Goal: Find specific page/section: Find specific page/section

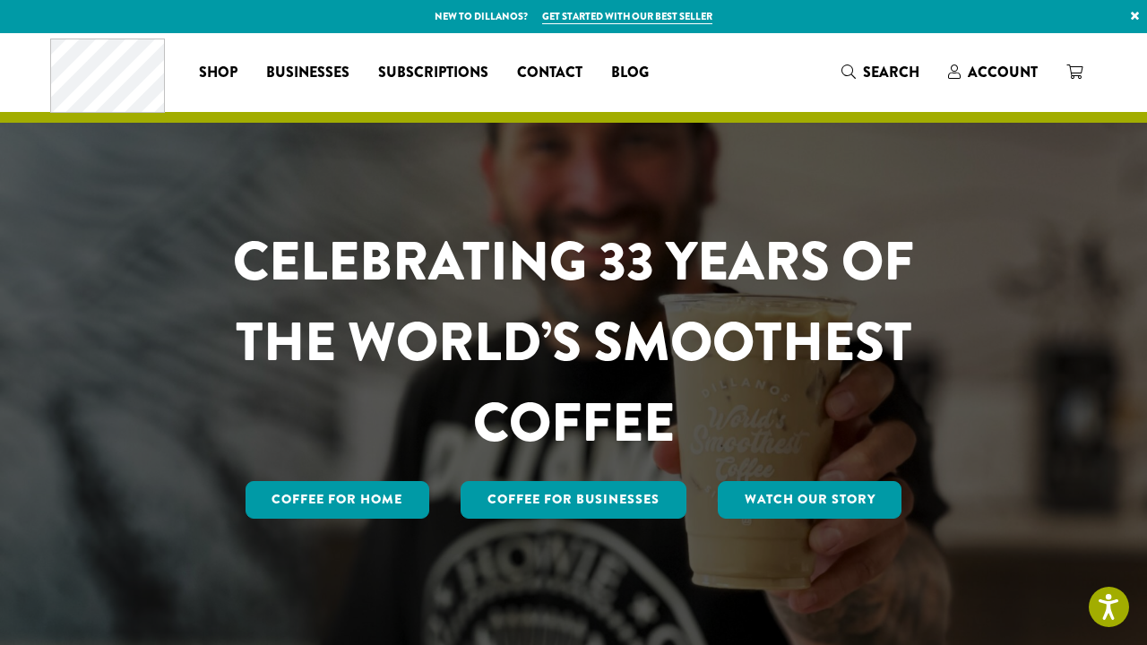
drag, startPoint x: 1139, startPoint y: 58, endPoint x: 1128, endPoint y: 180, distance: 122.4
click at [970, 130] on div "CELEBRATING 33 YEARS OF THE WORLD’S SMOOTHEST COFFEE Coffee for Home Coffee For…" at bounding box center [573, 341] width 1075 height 616
click at [1144, 28] on link "×" at bounding box center [1134, 16] width 24 height 32
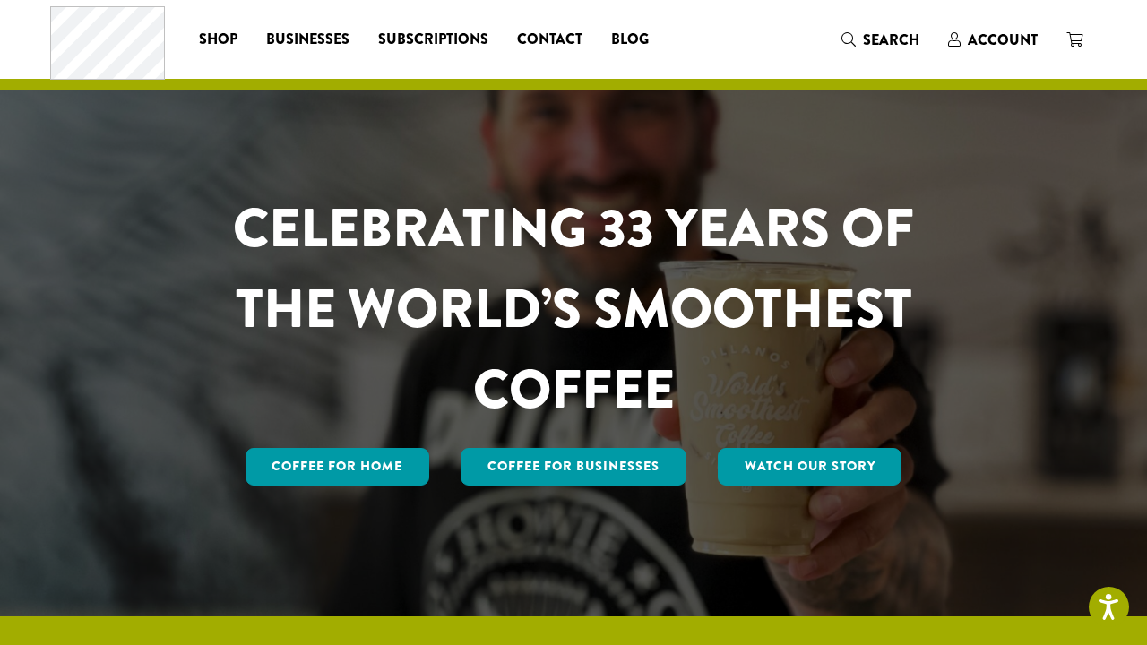
drag, startPoint x: 1139, startPoint y: 24, endPoint x: 1128, endPoint y: 95, distance: 71.6
drag, startPoint x: 1138, startPoint y: 57, endPoint x: 1124, endPoint y: 109, distance: 53.7
click at [307, 36] on span "Businesses" at bounding box center [307, 40] width 83 height 22
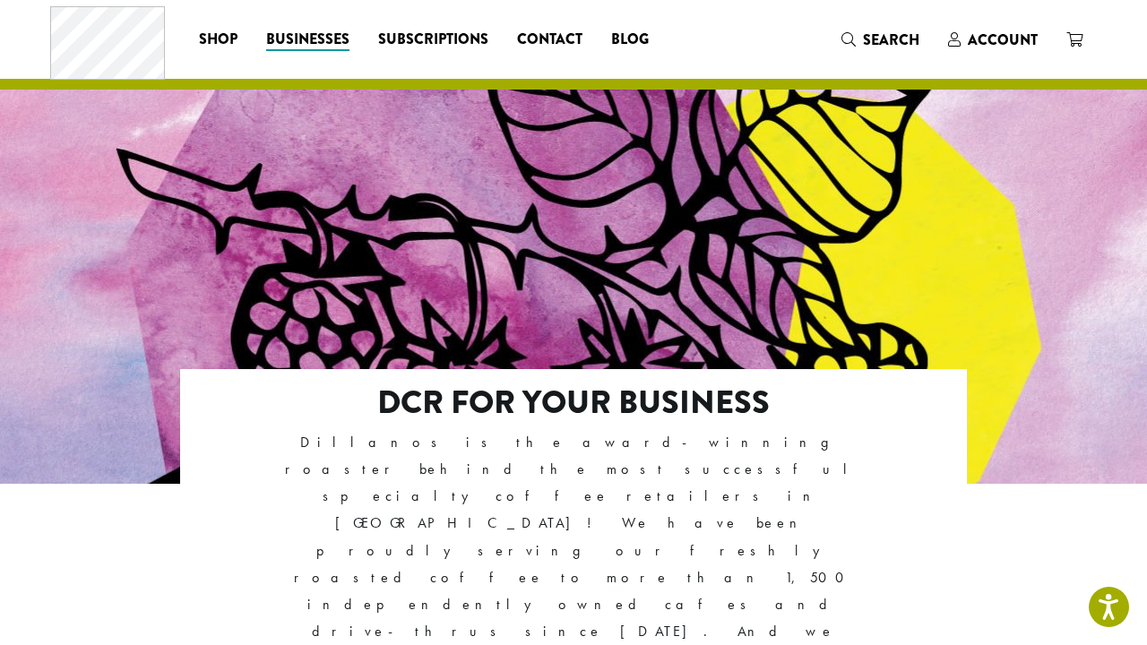
drag, startPoint x: 1137, startPoint y: 53, endPoint x: 1136, endPoint y: 147, distance: 94.1
drag, startPoint x: 1139, startPoint y: 125, endPoint x: 1140, endPoint y: 181, distance: 56.4
click at [1140, 180] on div at bounding box center [573, 262] width 1147 height 525
drag, startPoint x: 1137, startPoint y: 75, endPoint x: 1131, endPoint y: 135, distance: 60.3
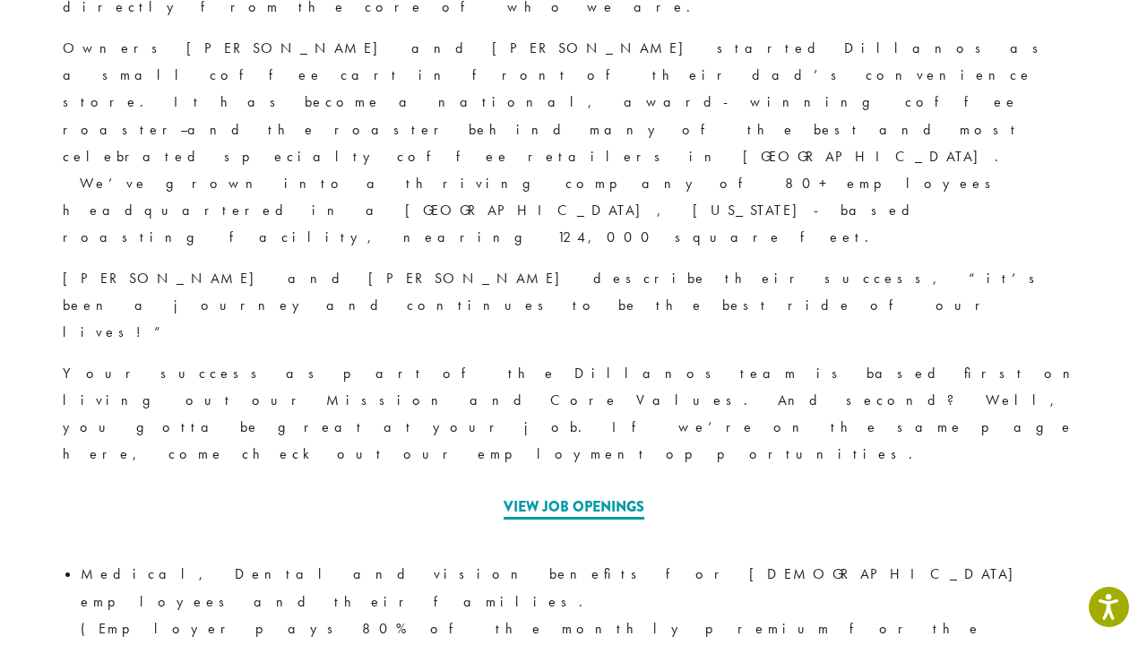
scroll to position [736, 0]
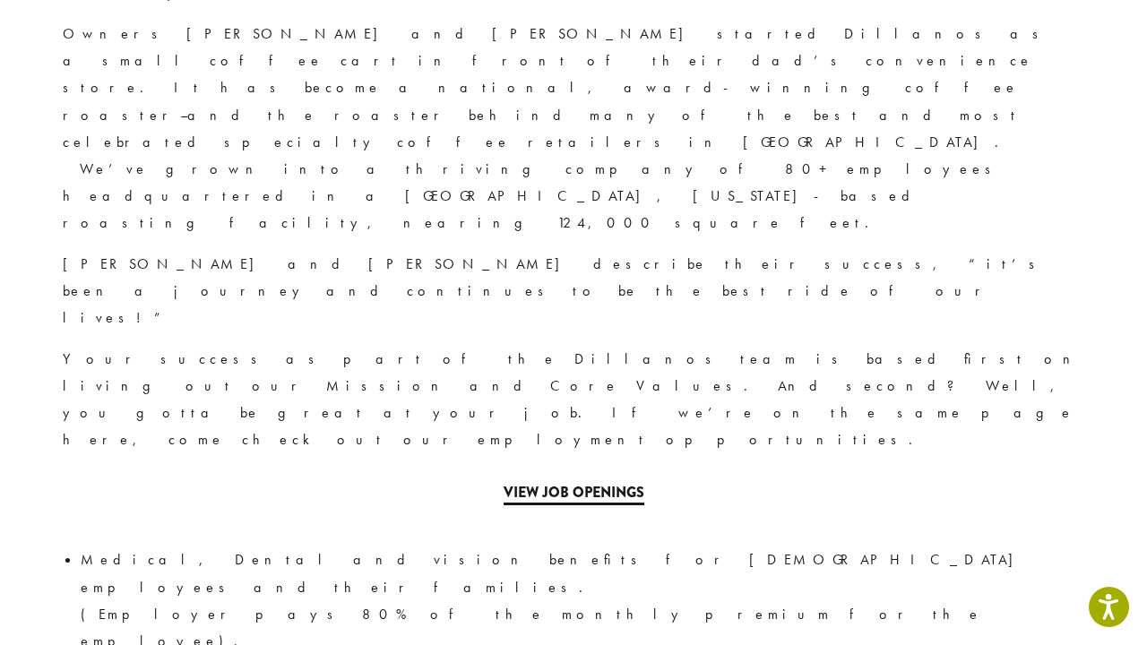
click at [569, 482] on link "View Job Openings" at bounding box center [573, 493] width 141 height 23
